Goal: Information Seeking & Learning: Learn about a topic

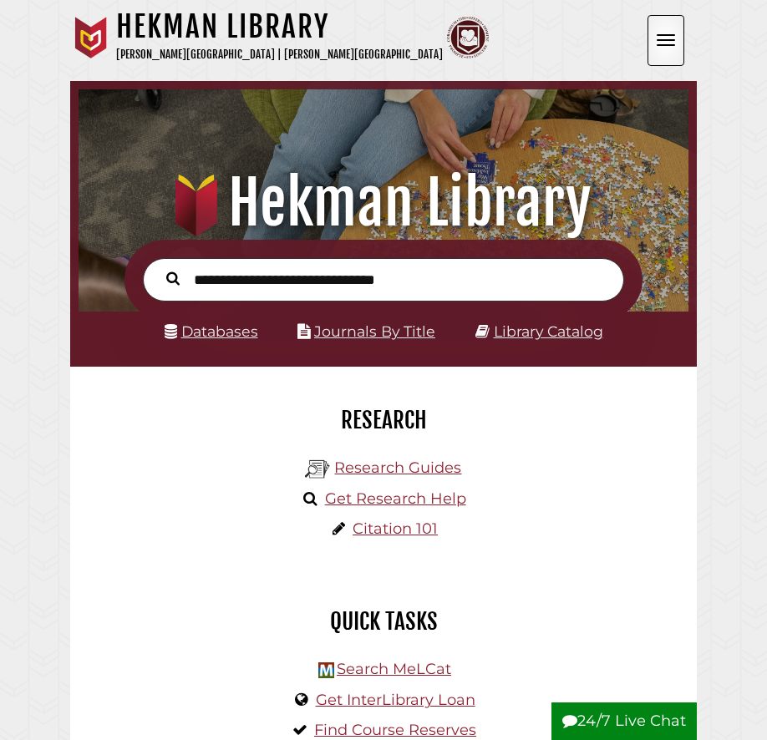
scroll to position [200, 601]
click at [233, 334] on link "Databases" at bounding box center [212, 331] width 94 height 18
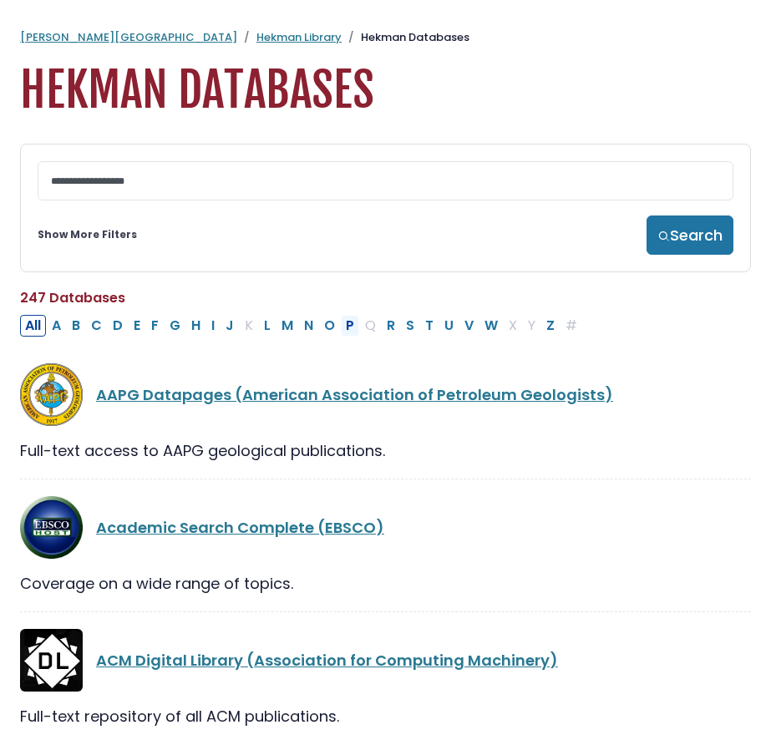
click at [349, 332] on button "P" at bounding box center [350, 326] width 18 height 22
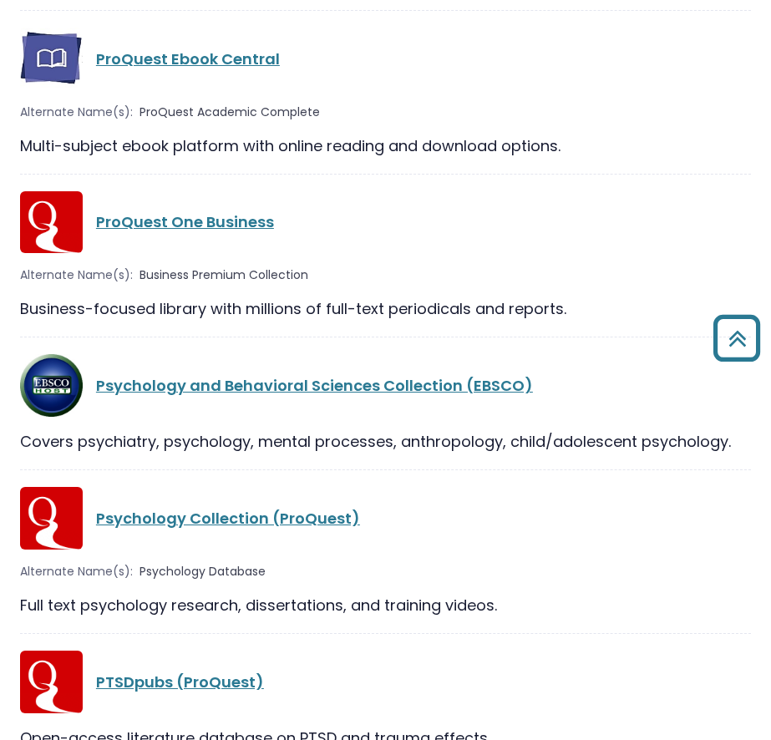
scroll to position [2416, 0]
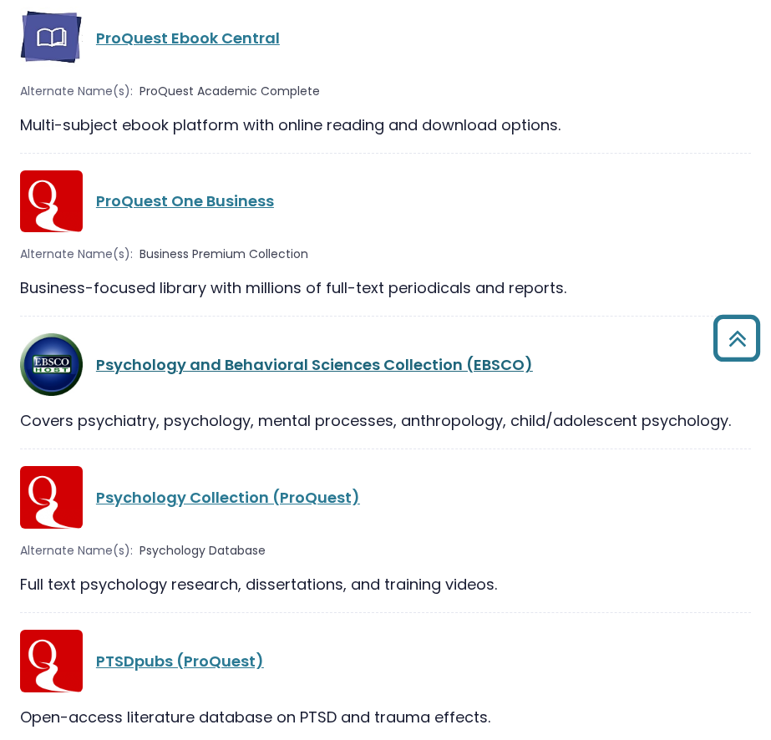
click at [384, 370] on link "Psychology and Behavioral Sciences Collection (EBSCO)" at bounding box center [314, 364] width 437 height 21
click at [303, 370] on link "Psychology and Behavioral Sciences Collection (EBSCO)" at bounding box center [314, 364] width 437 height 21
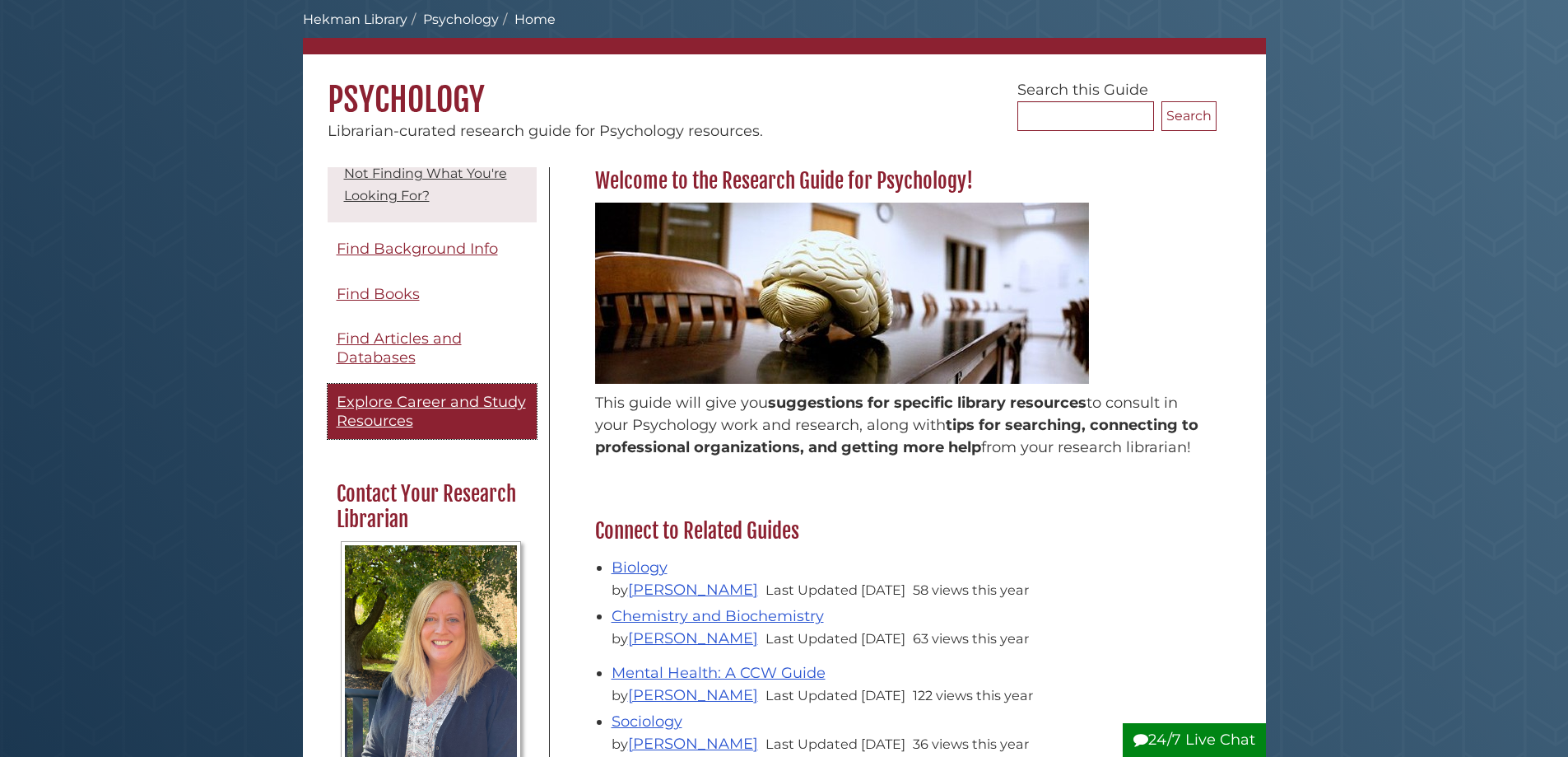
scroll to position [165, 0]
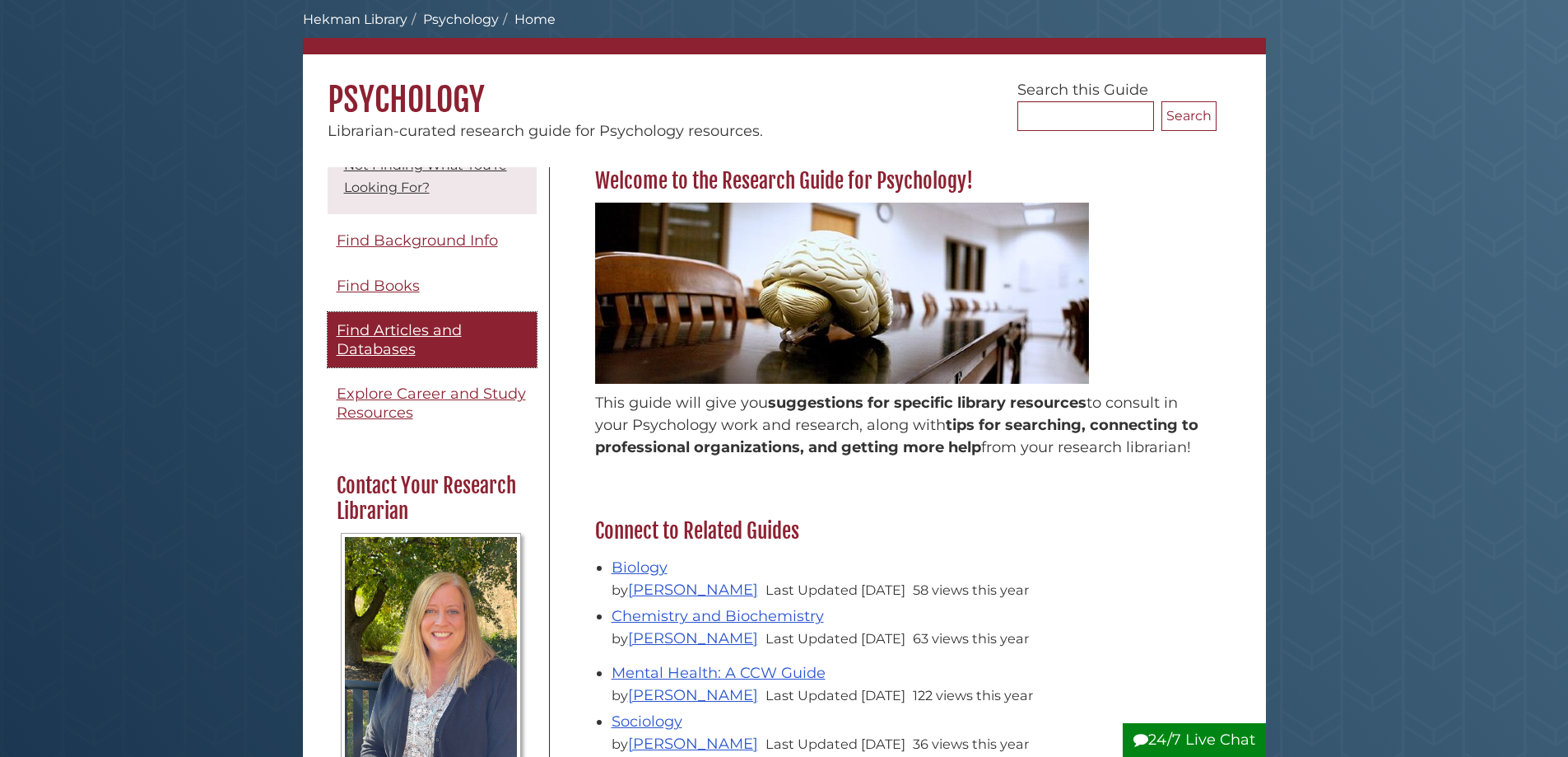
click at [387, 358] on span "Find Articles and Databases" at bounding box center [399, 340] width 125 height 37
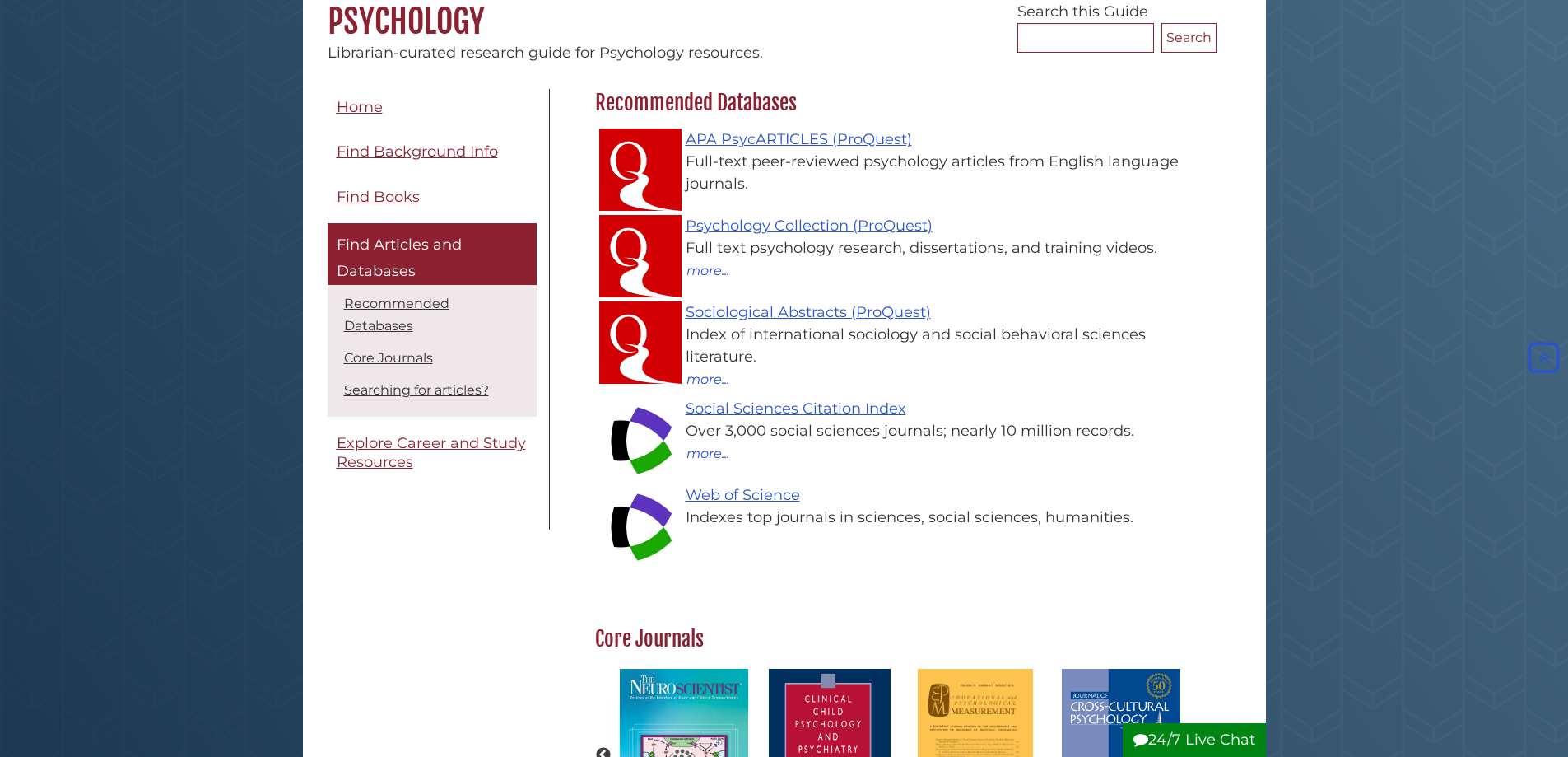
scroll to position [83, 0]
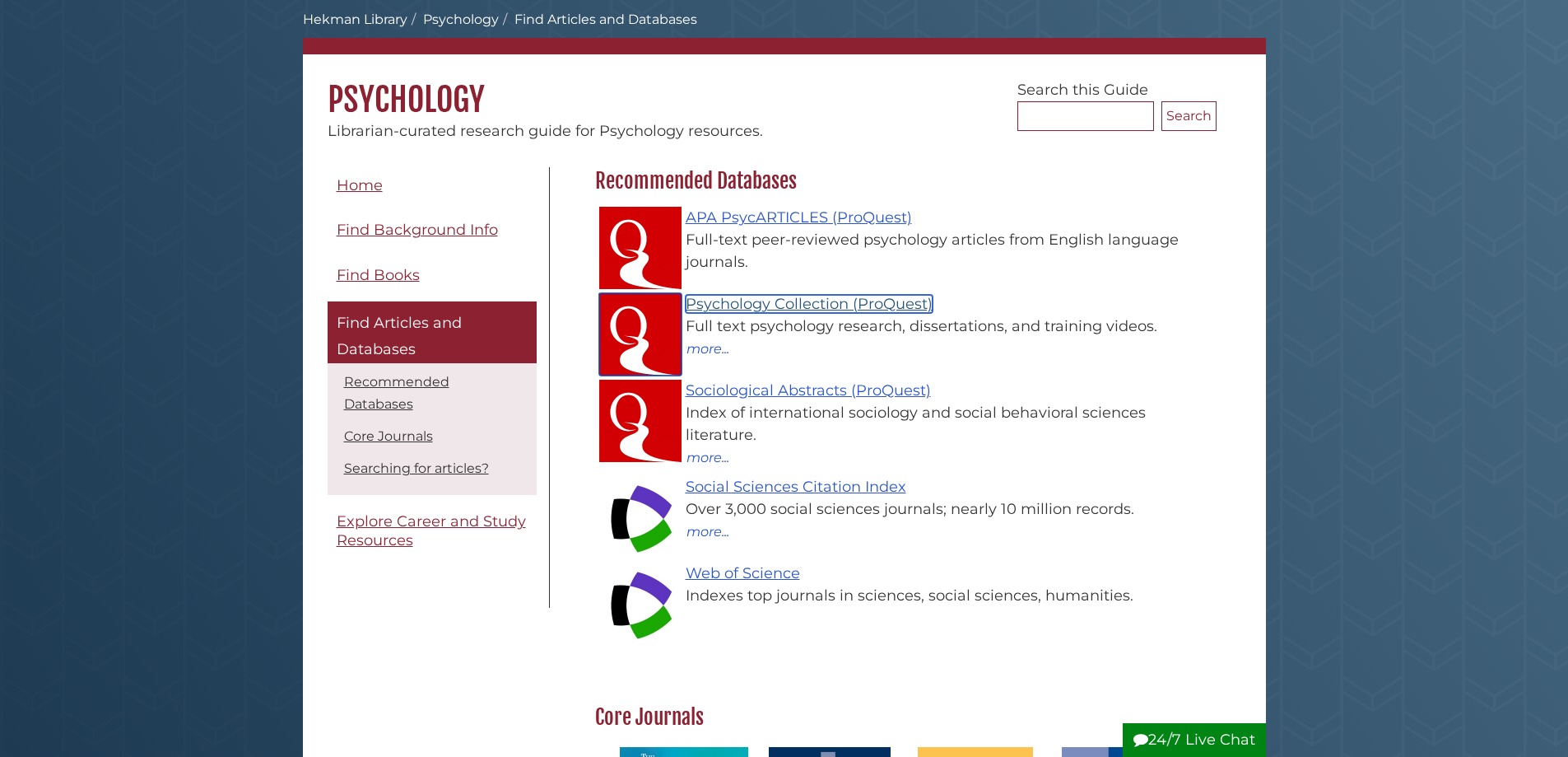
click at [802, 306] on link "Psychology Collection (ProQuest)" at bounding box center [809, 304] width 247 height 18
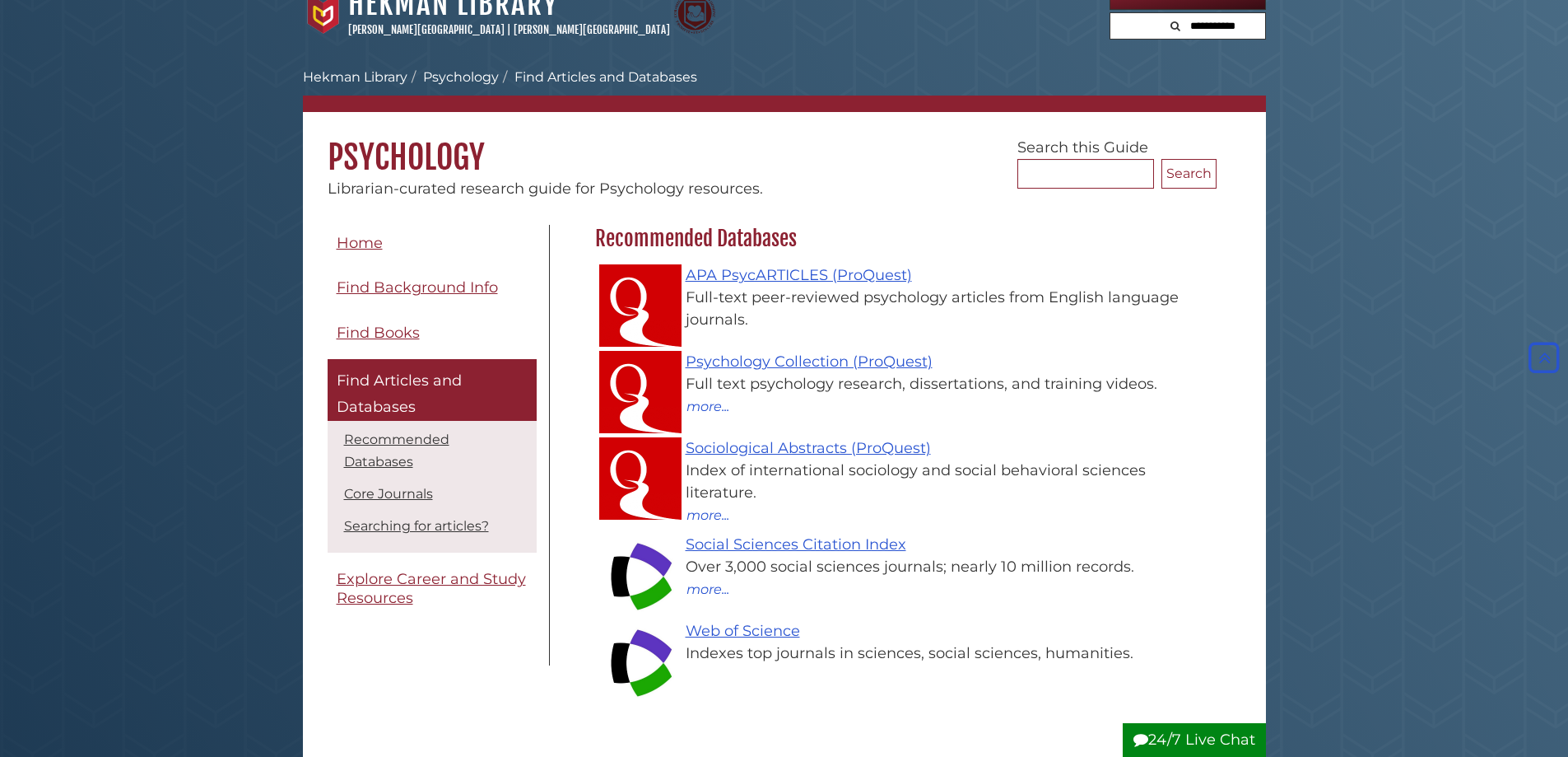
scroll to position [0, 0]
